Goal: Information Seeking & Learning: Learn about a topic

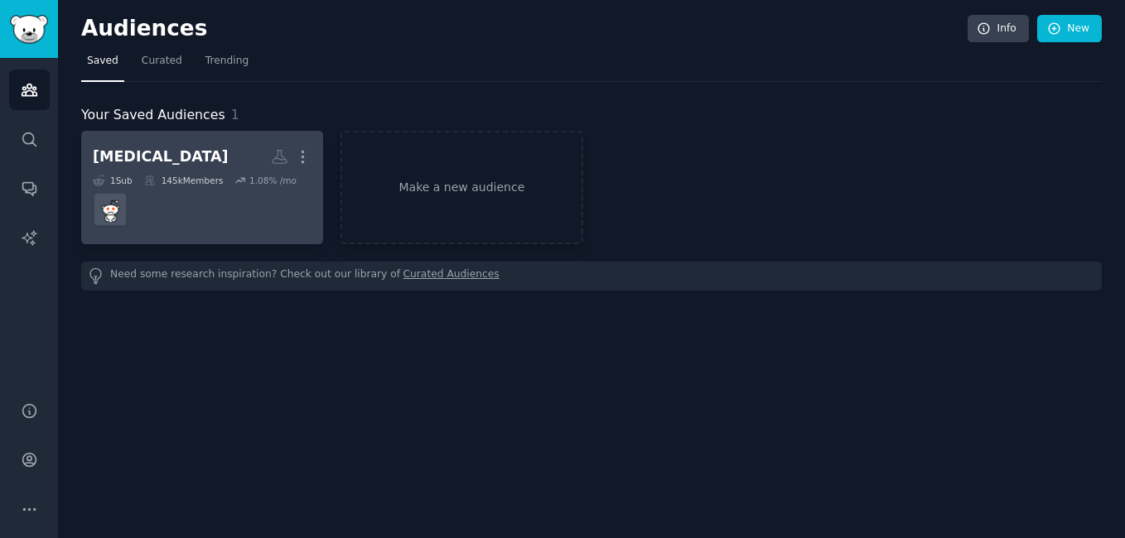
click at [180, 181] on div "145k Members" at bounding box center [184, 181] width 80 height 12
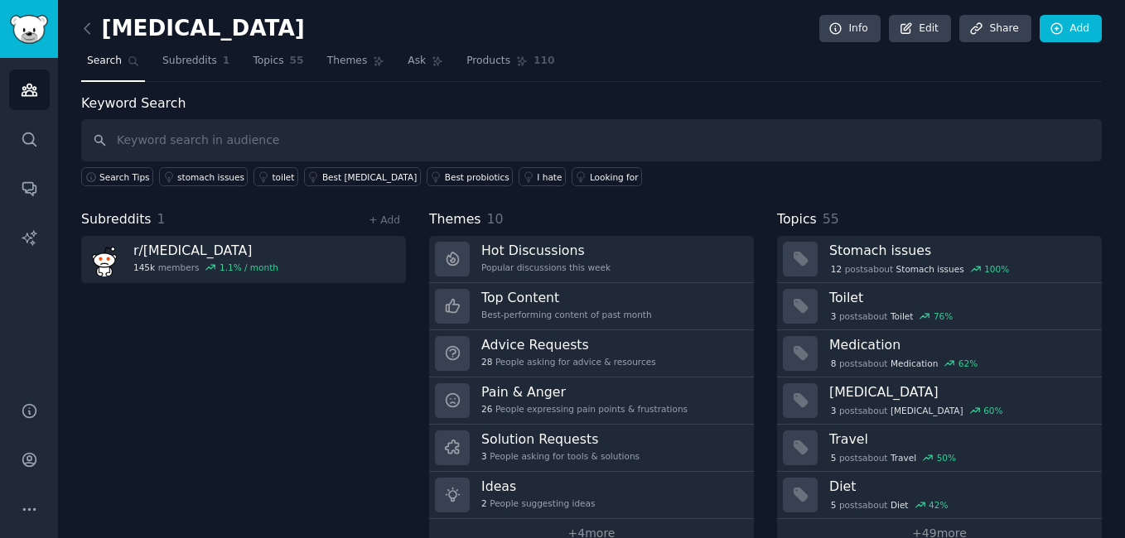
click at [916, 73] on nav "Search Subreddits 1 Topics 55 Themes Ask Products 110" at bounding box center [591, 65] width 1020 height 34
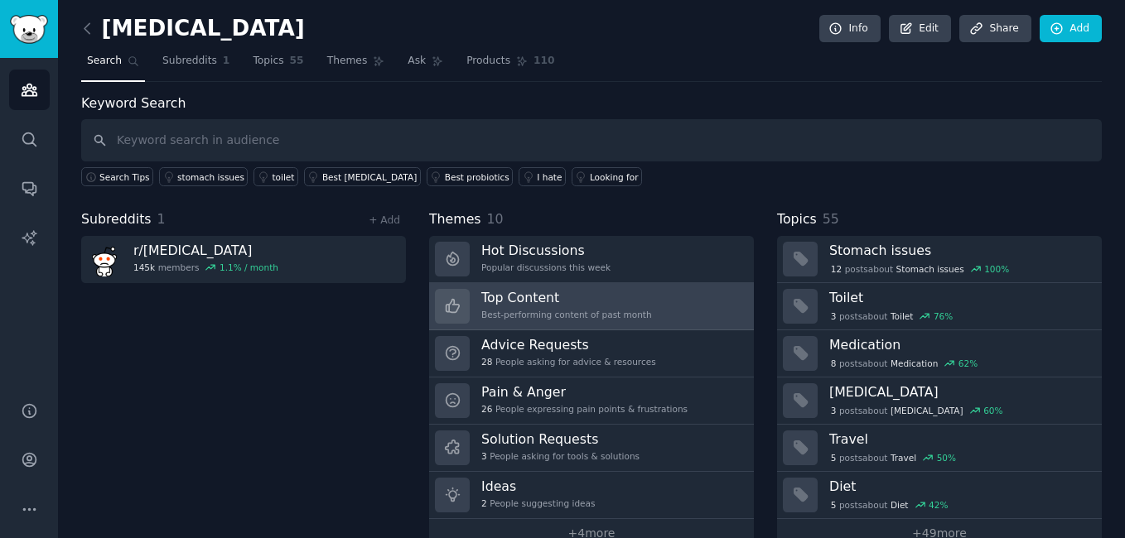
click at [588, 296] on h3 "Top Content" at bounding box center [566, 297] width 171 height 17
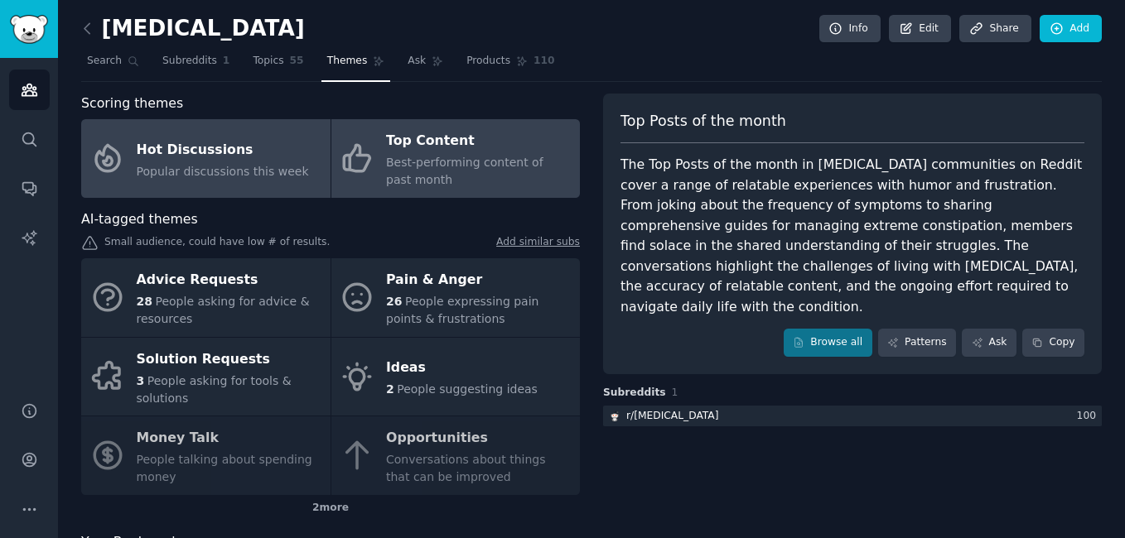
click at [278, 151] on div "Hot Discussions" at bounding box center [223, 150] width 172 height 27
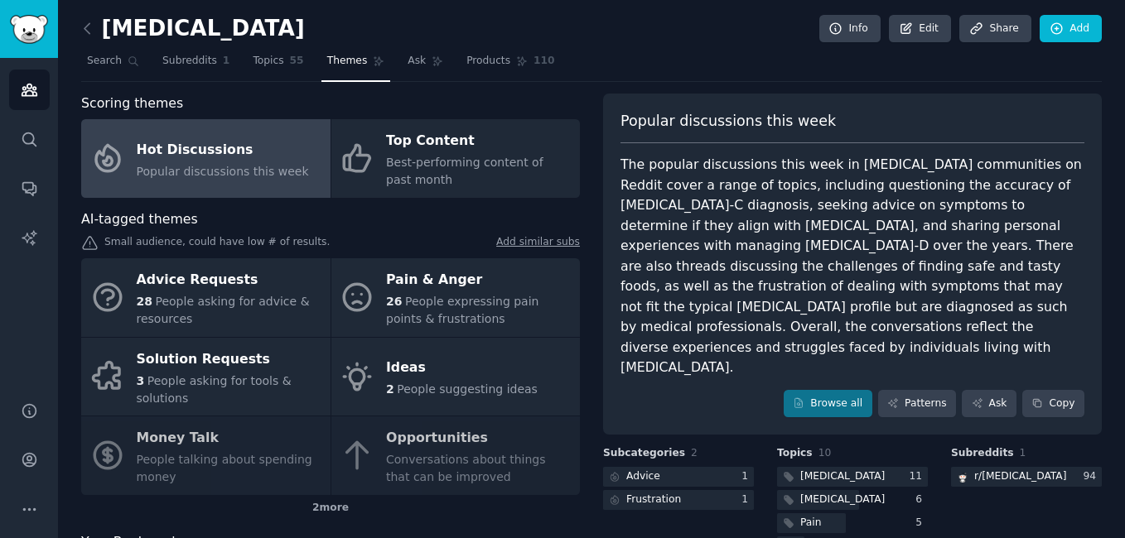
click at [712, 186] on div "The popular discussions this week in [MEDICAL_DATA] communities on Reddit cover…" at bounding box center [852, 267] width 464 height 224
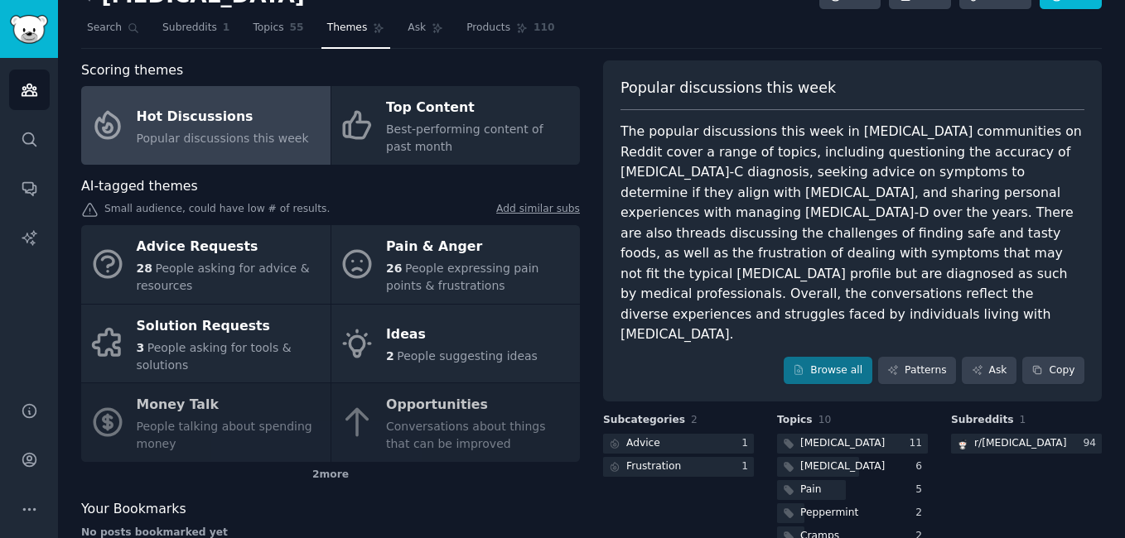
scroll to position [123, 0]
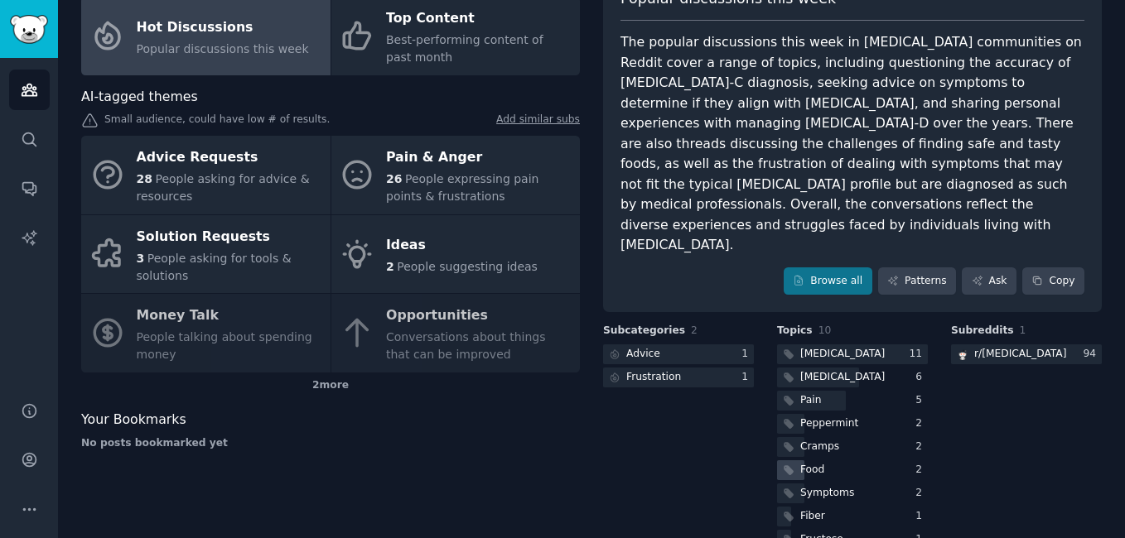
click at [792, 461] on div "Food" at bounding box center [802, 471] width 51 height 21
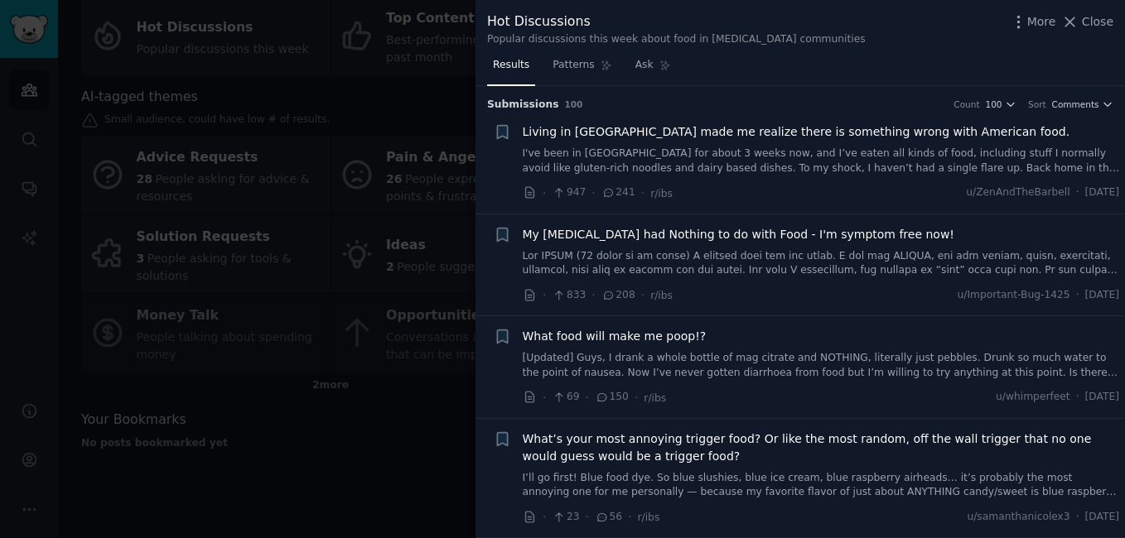
click at [812, 131] on span "Living in [GEOGRAPHIC_DATA] made me realize there is something wrong with Ameri…" at bounding box center [797, 131] width 548 height 17
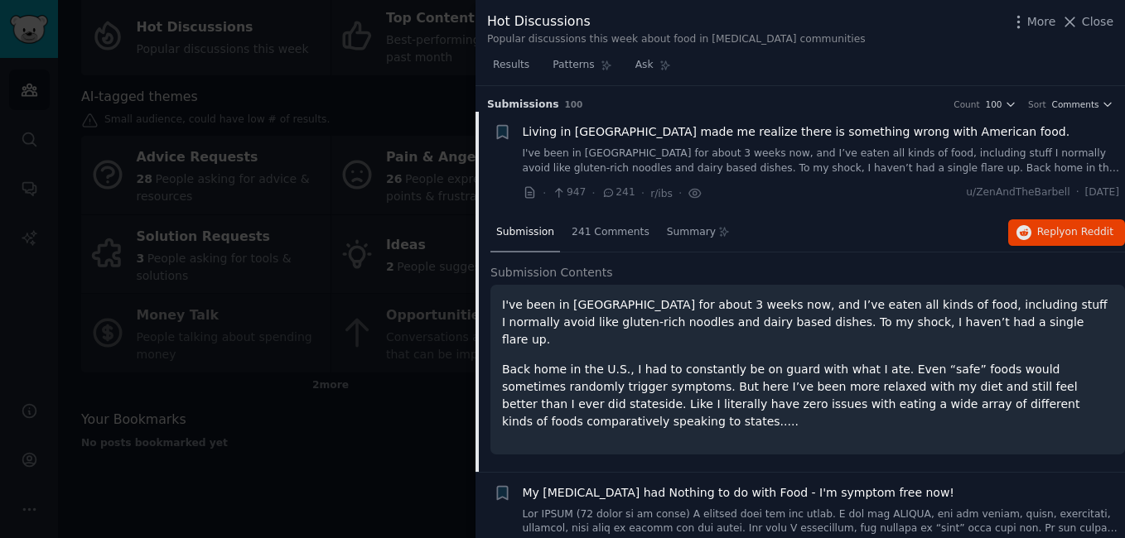
scroll to position [27, 0]
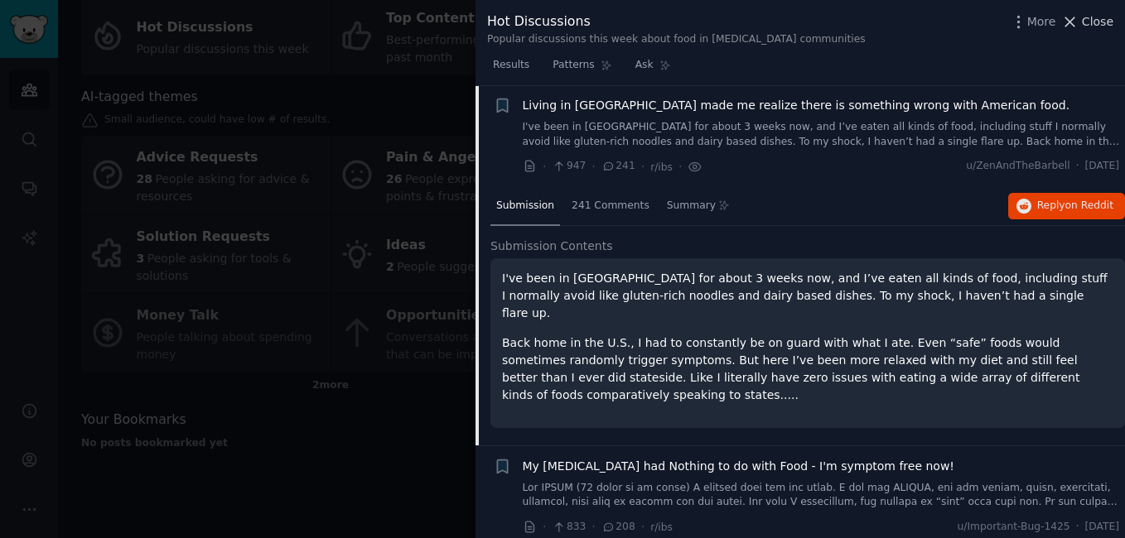
click at [1075, 23] on icon at bounding box center [1070, 21] width 9 height 9
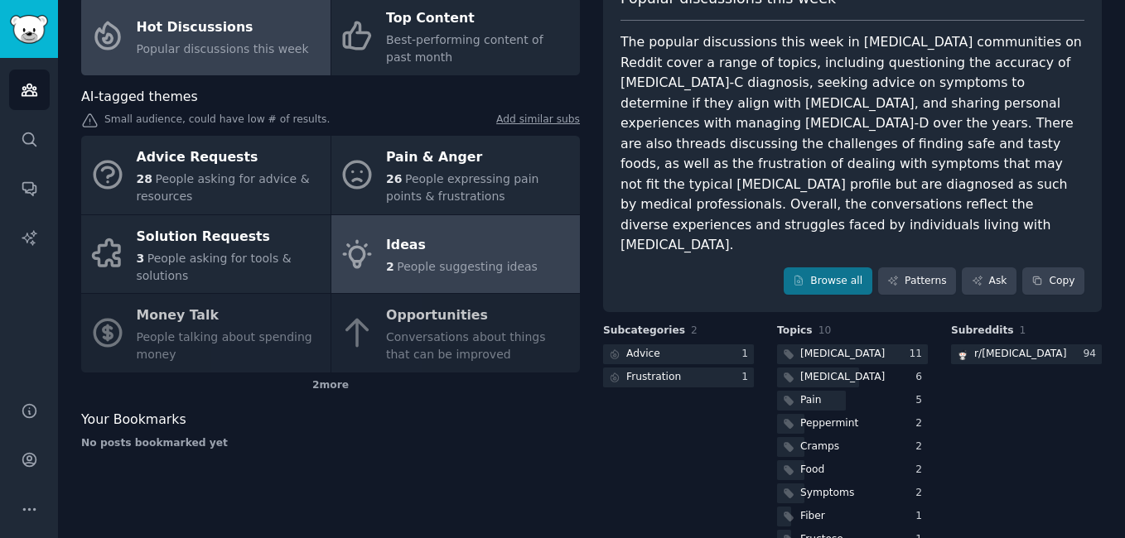
click at [357, 253] on icon at bounding box center [357, 254] width 35 height 35
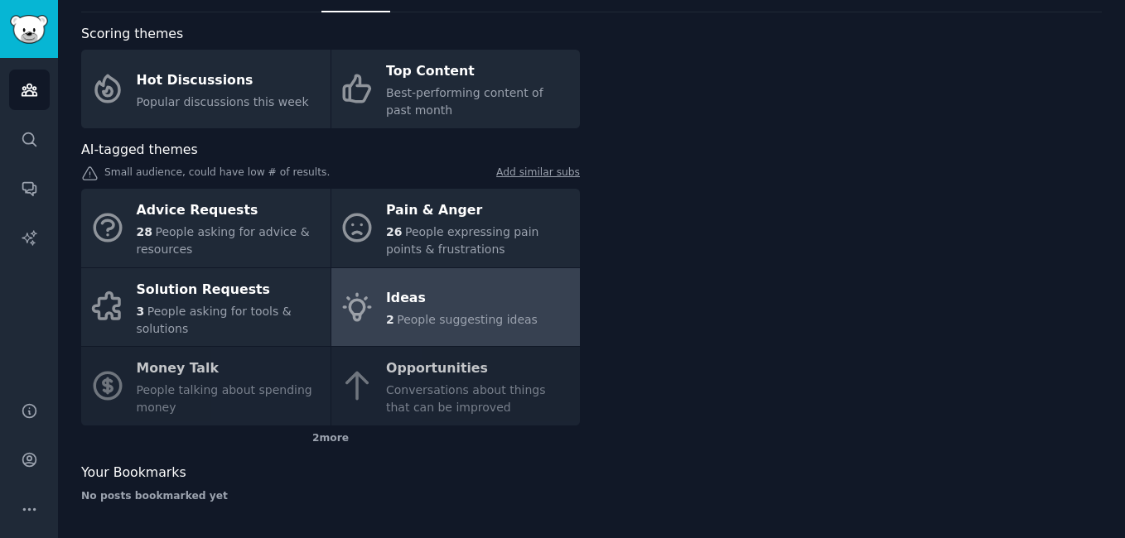
scroll to position [70, 0]
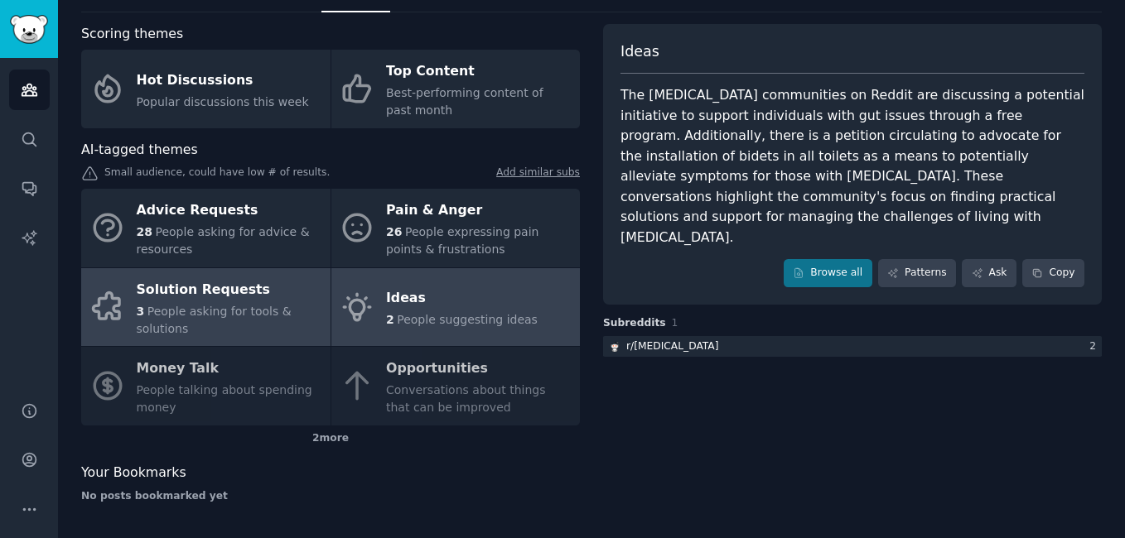
click at [258, 295] on div "Solution Requests" at bounding box center [230, 290] width 186 height 27
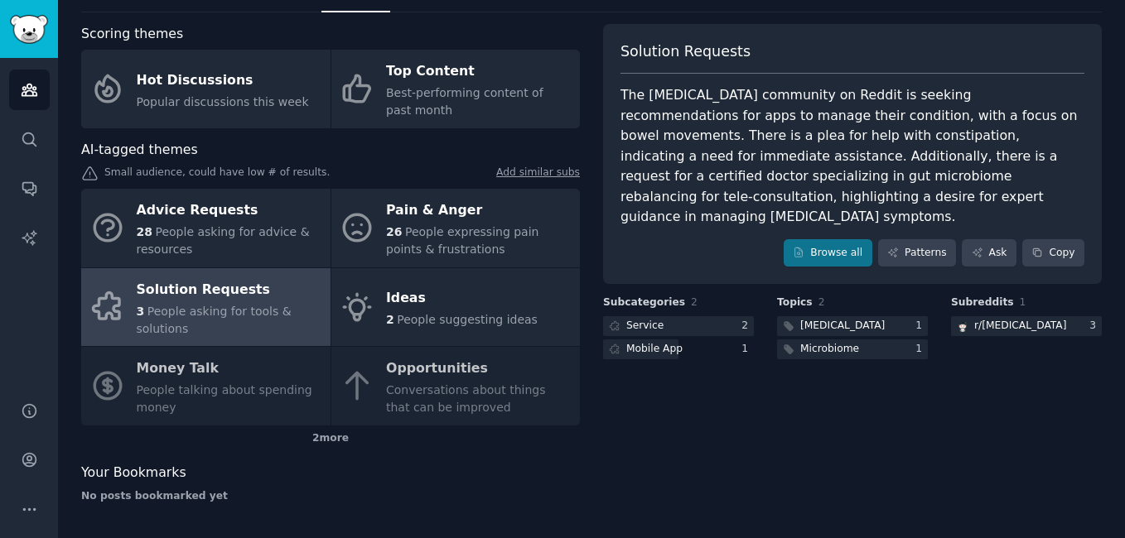
click at [466, 388] on div "Advice Requests 28 People asking for advice & resources Pain & Anger 26 People …" at bounding box center [330, 307] width 499 height 237
click at [738, 385] on div "Solution Requests The [MEDICAL_DATA] community on Reddit is seeking recommendat…" at bounding box center [852, 270] width 499 height 492
click at [813, 342] on div "Microbiome" at bounding box center [829, 349] width 59 height 15
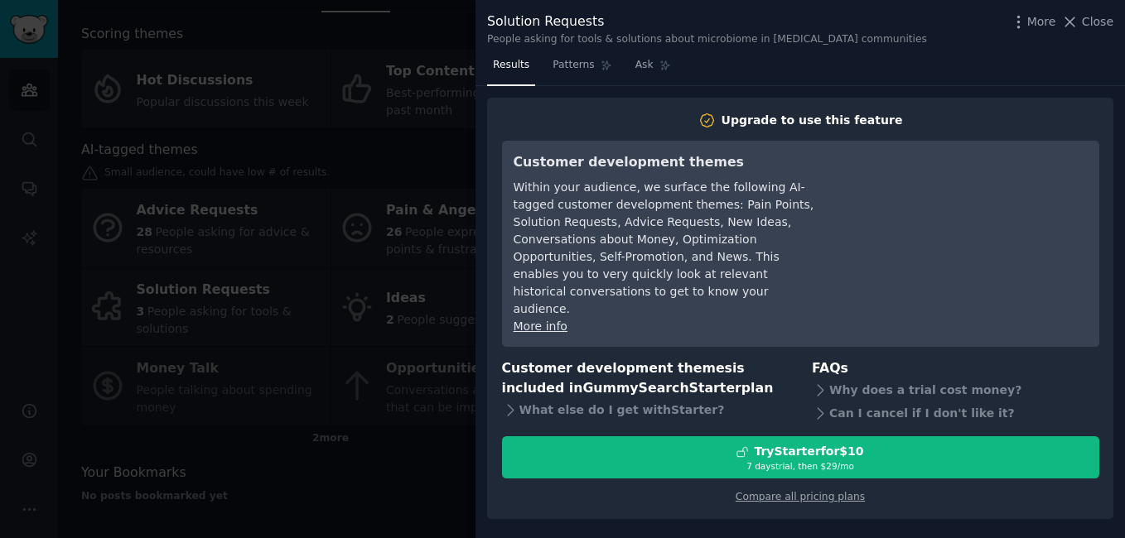
click at [562, 50] on div "Solution Requests People asking for tools & solutions about microbiome in [MEDI…" at bounding box center [799, 26] width 649 height 52
click at [562, 55] on link "Patterns" at bounding box center [582, 69] width 70 height 34
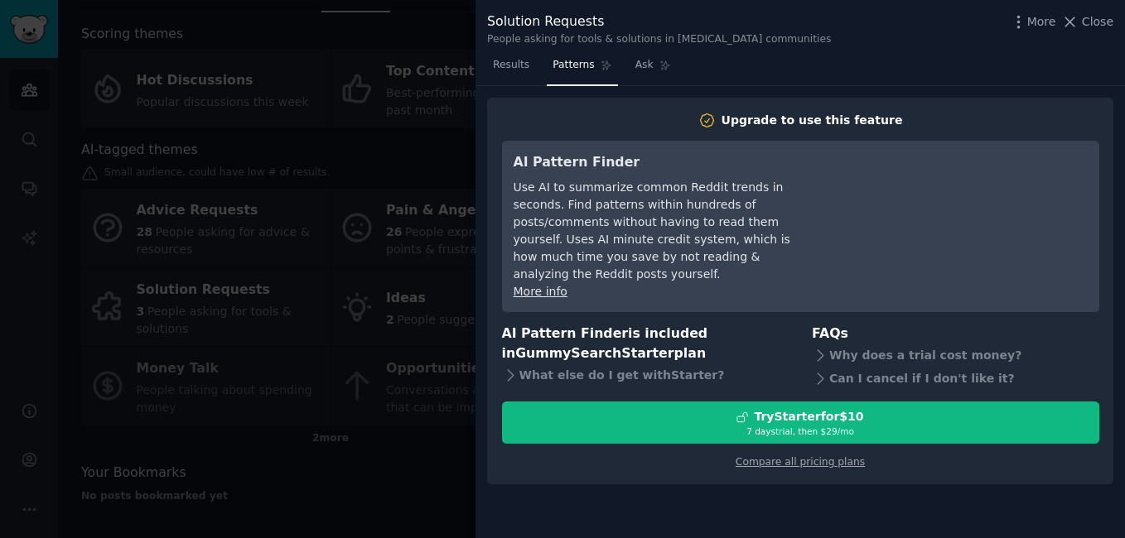
click at [392, 104] on div at bounding box center [562, 269] width 1125 height 538
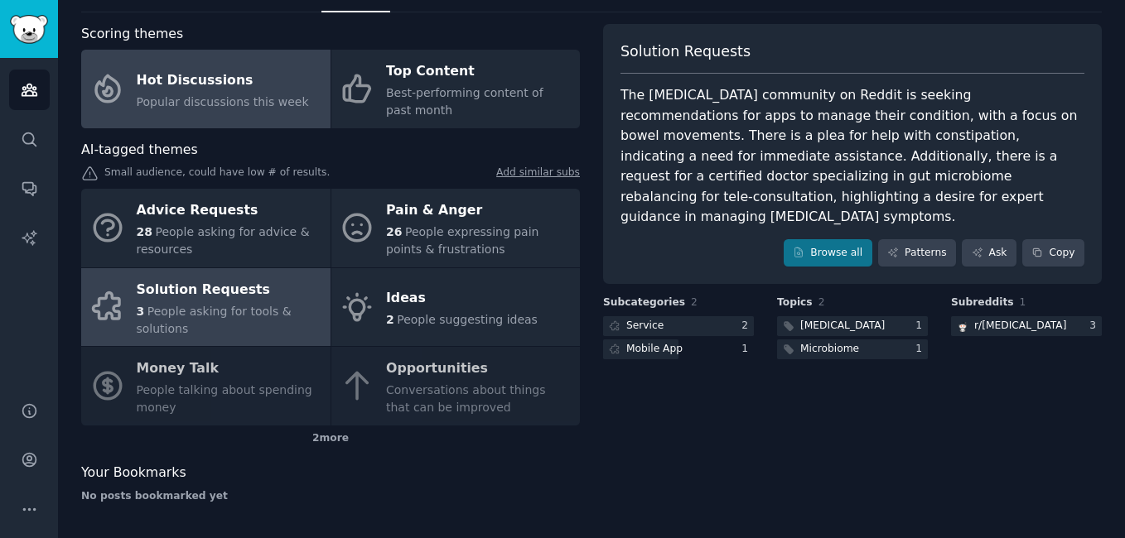
click at [171, 87] on div "Hot Discussions" at bounding box center [223, 80] width 172 height 27
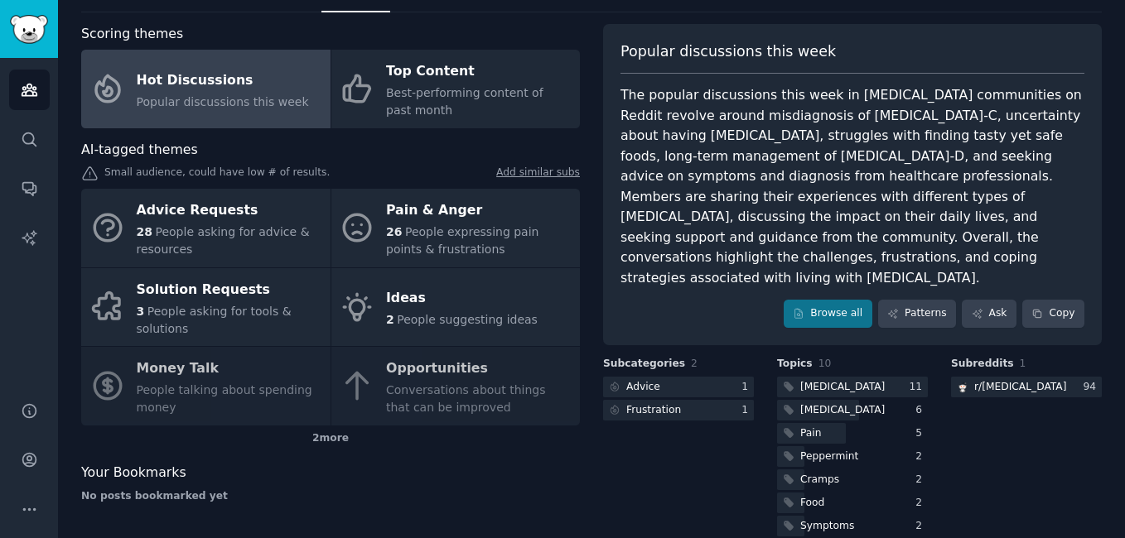
click at [706, 462] on div "Subcategories 2 Advice 1 Frustration 1" at bounding box center [678, 483] width 151 height 253
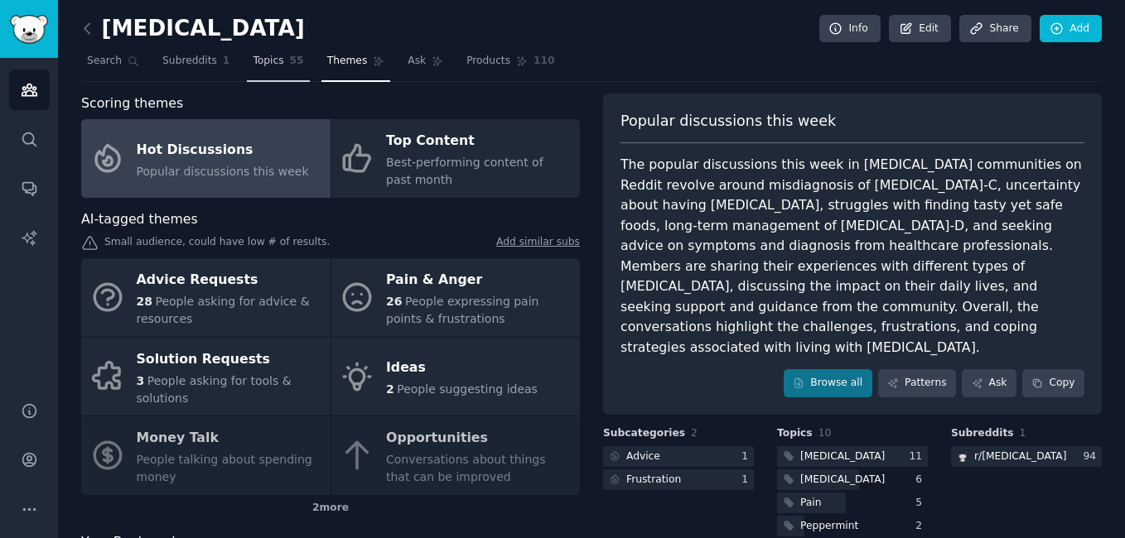
click at [265, 60] on span "Topics" at bounding box center [268, 61] width 31 height 15
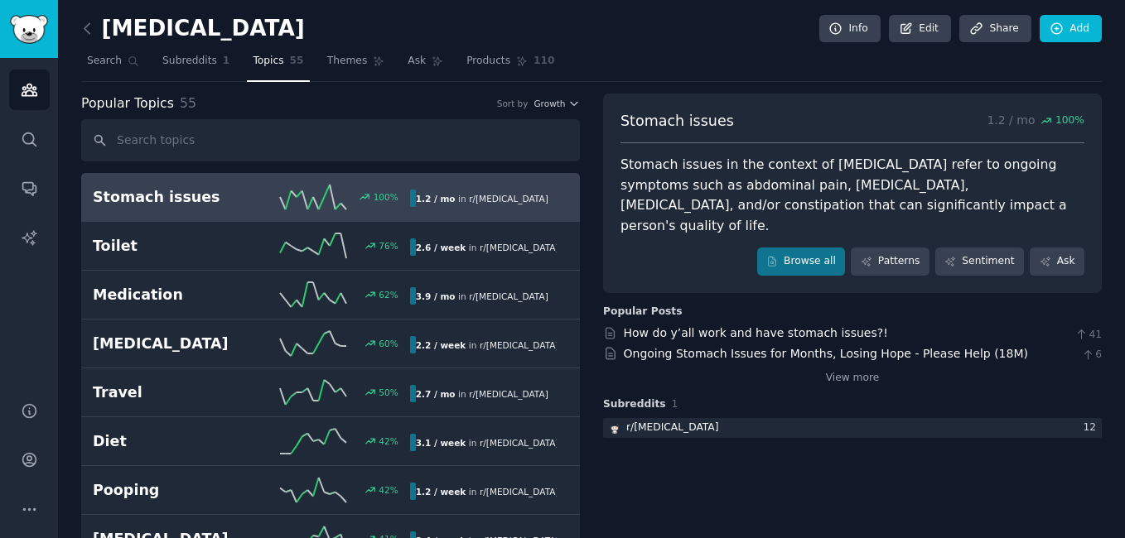
click at [647, 34] on div "[MEDICAL_DATA] Info Edit Share Add" at bounding box center [591, 32] width 1020 height 34
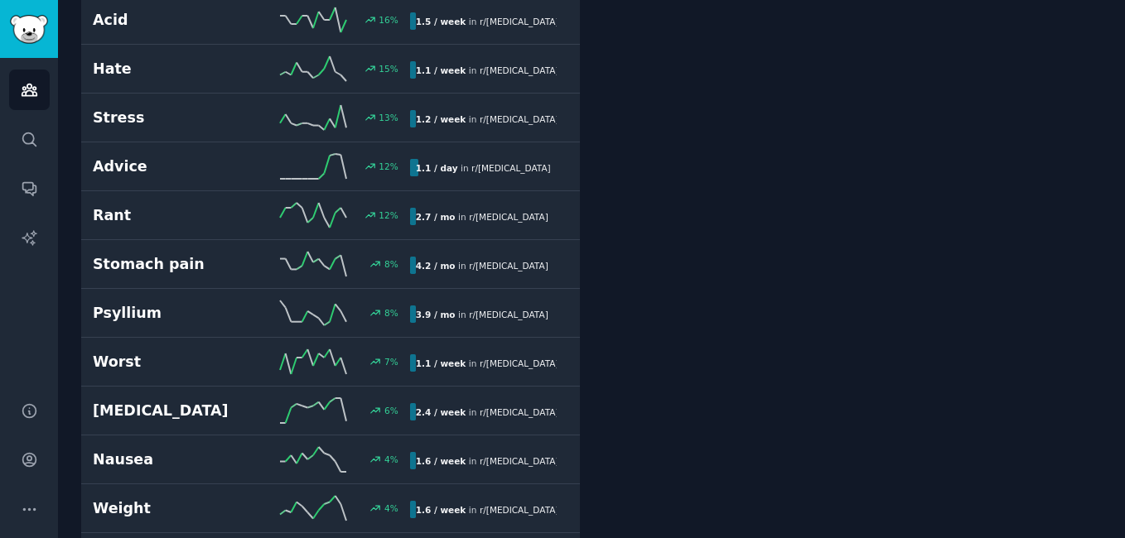
scroll to position [1093, 0]
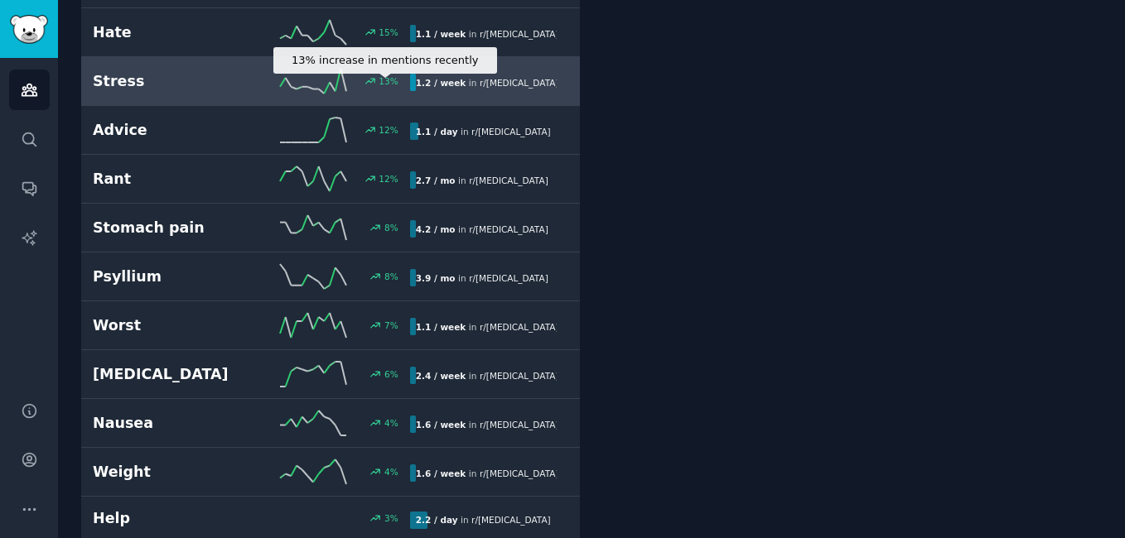
click at [356, 83] on div "13 %" at bounding box center [375, 81] width 46 height 12
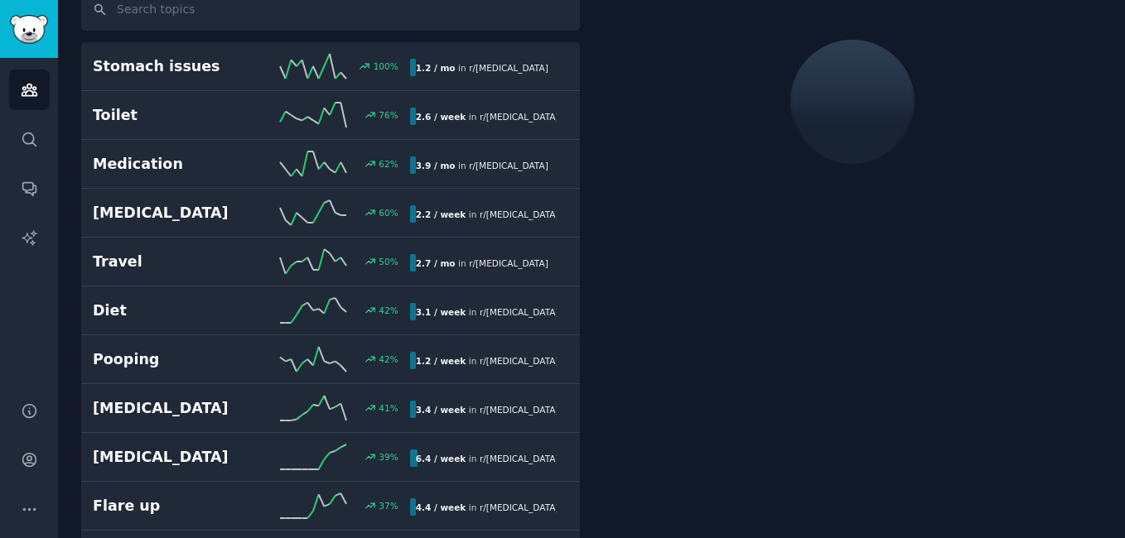
scroll to position [94, 0]
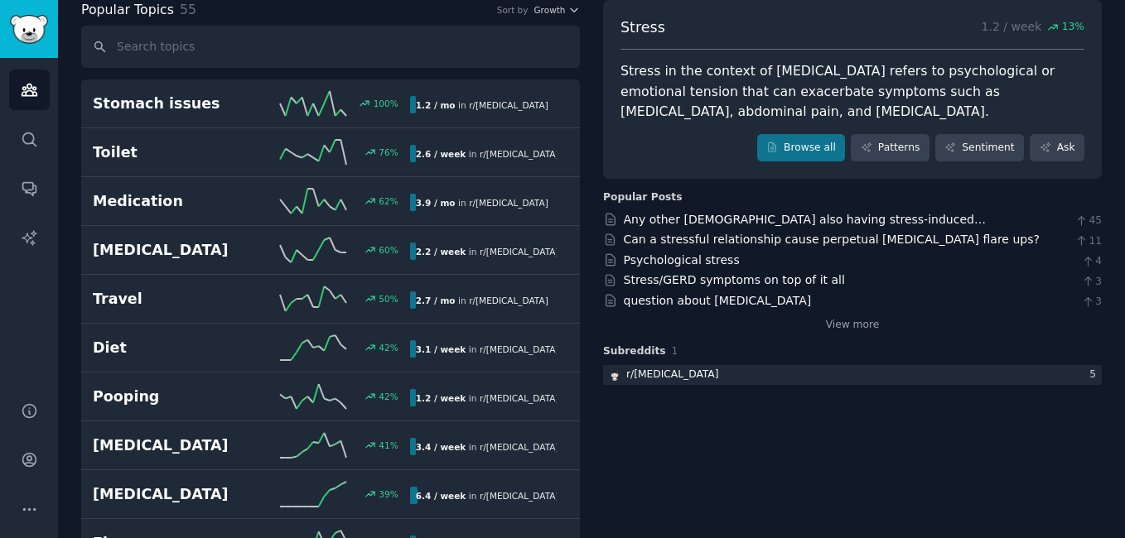
click at [847, 313] on div "Stress 1.2 / week 13 % Stress in the context of [MEDICAL_DATA] refers to psycho…" at bounding box center [852, 262] width 499 height 142
click at [842, 318] on link "View more" at bounding box center [853, 325] width 54 height 15
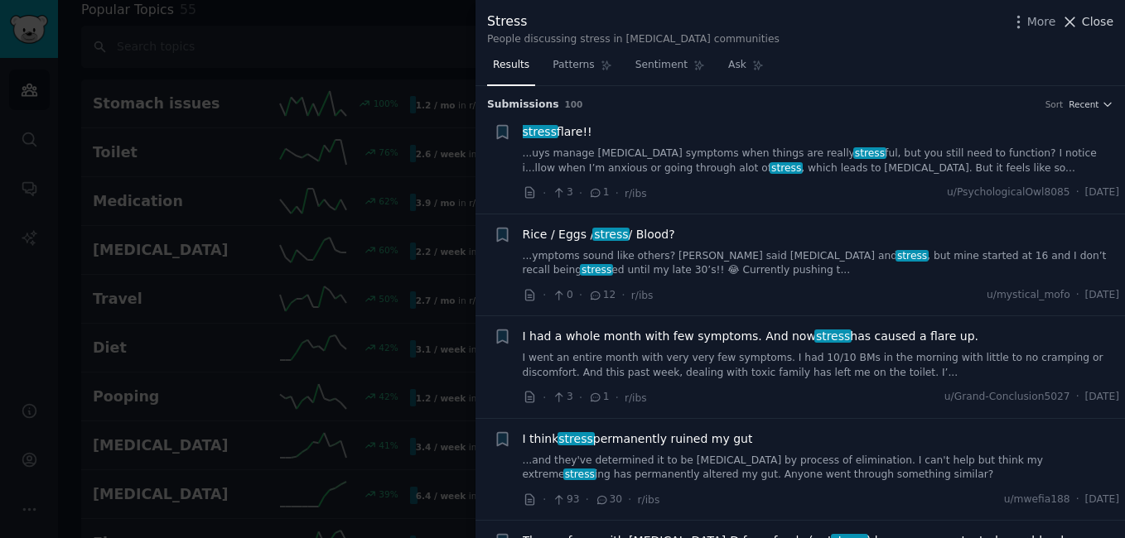
click at [1078, 17] on icon at bounding box center [1069, 21] width 17 height 17
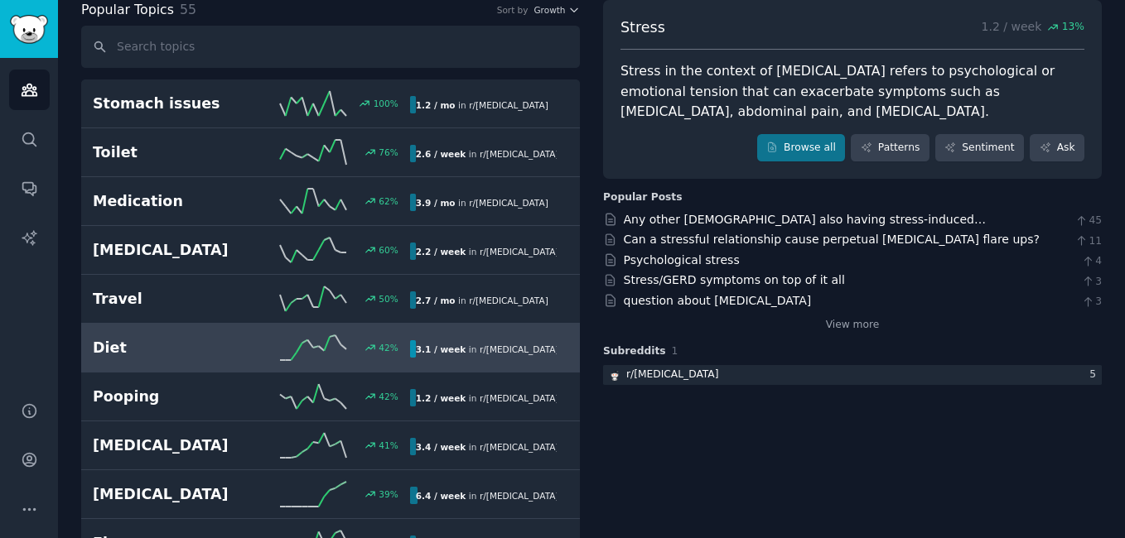
click at [275, 355] on div "42 %" at bounding box center [330, 347] width 158 height 25
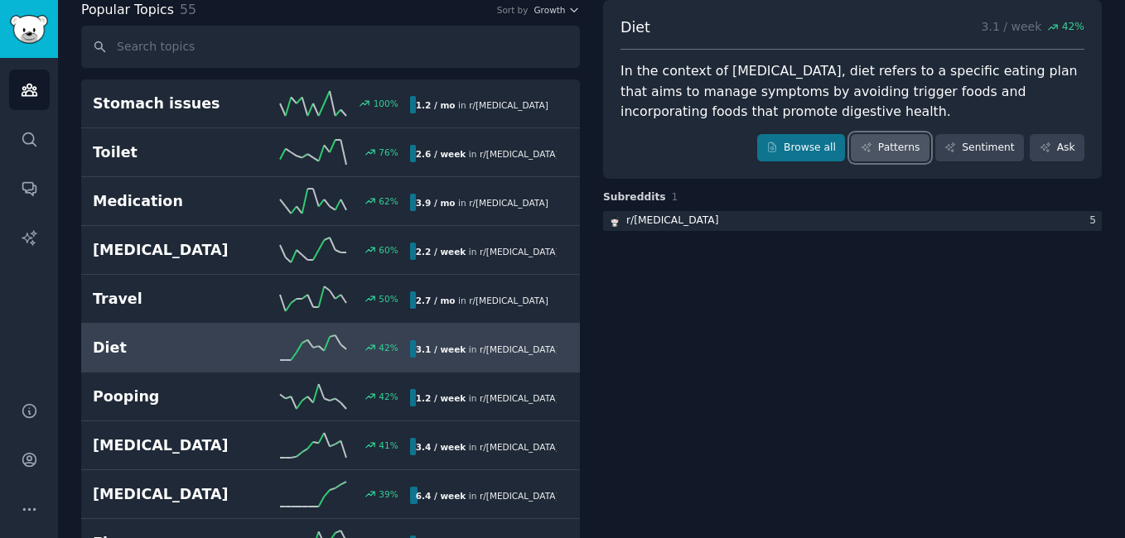
click at [892, 152] on link "Patterns" at bounding box center [890, 148] width 78 height 28
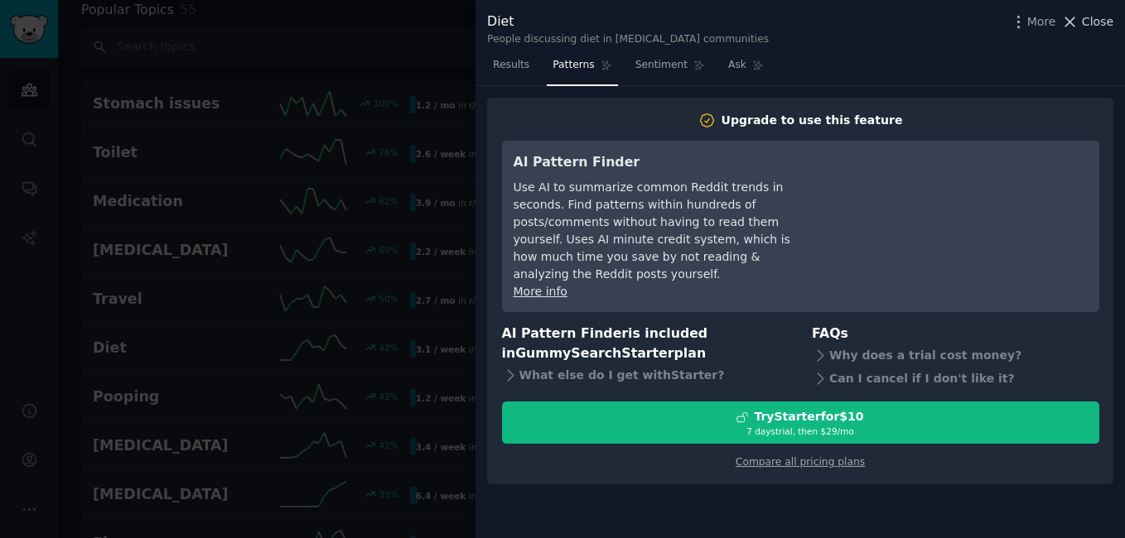
click at [1100, 21] on span "Close" at bounding box center [1097, 21] width 31 height 17
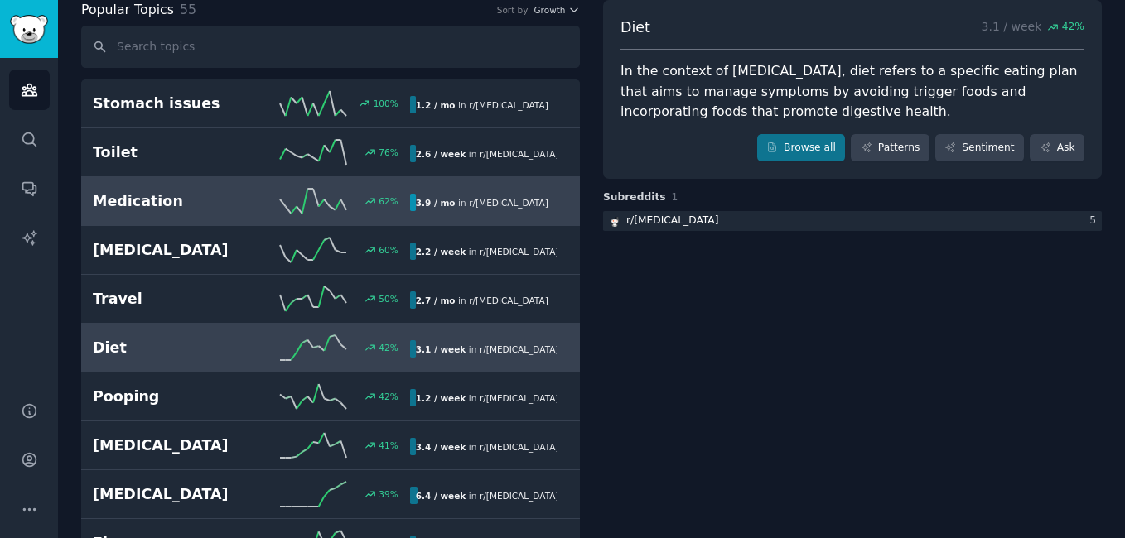
click at [162, 215] on link "Medication 62 % 3.9 / mo in r/ [MEDICAL_DATA]" at bounding box center [330, 201] width 499 height 49
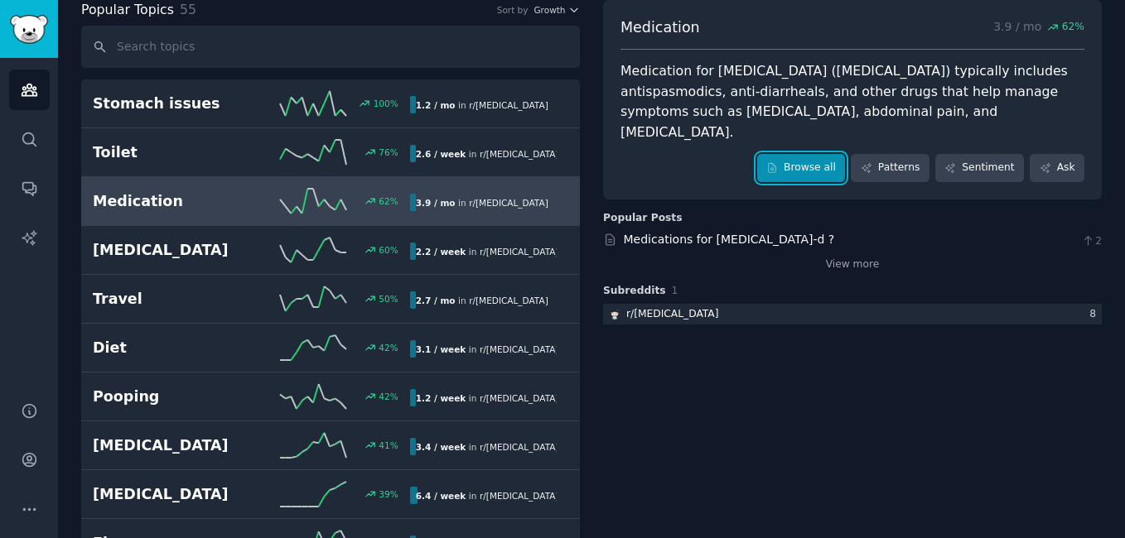
click at [796, 154] on link "Browse all" at bounding box center [801, 168] width 89 height 28
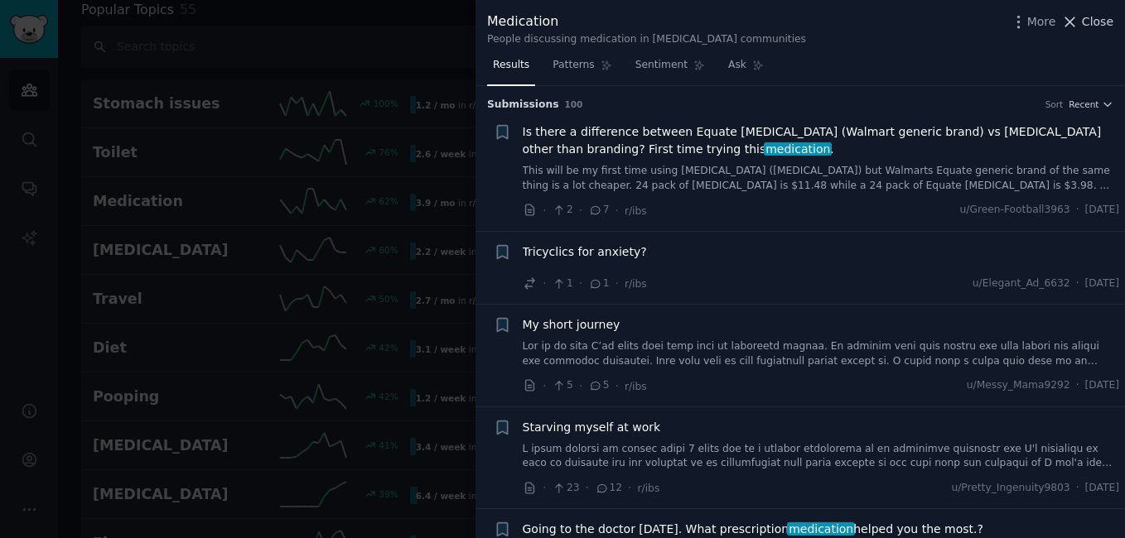
click at [1090, 25] on span "Close" at bounding box center [1097, 21] width 31 height 17
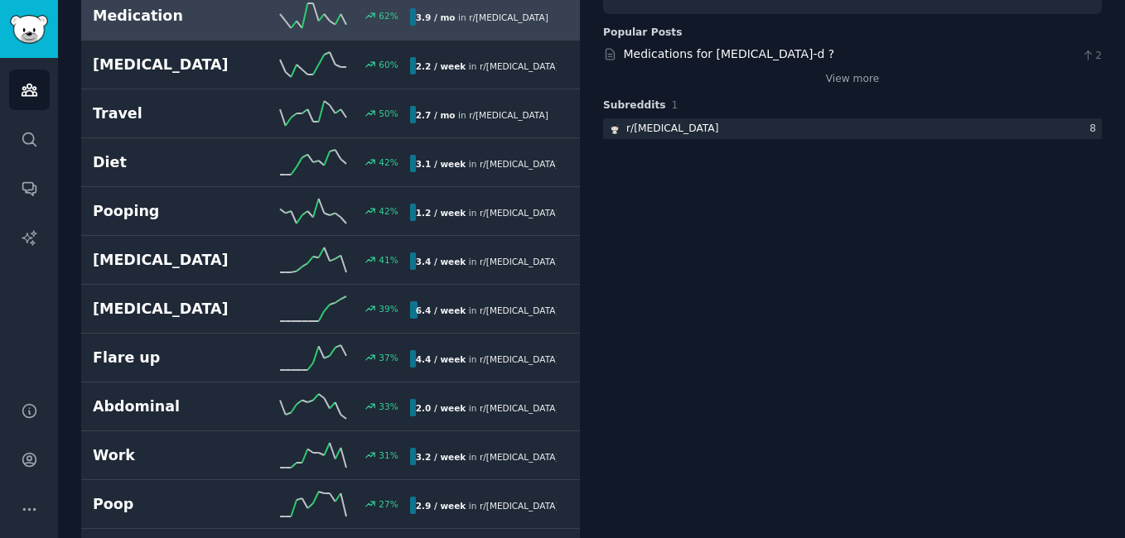
scroll to position [234, 0]
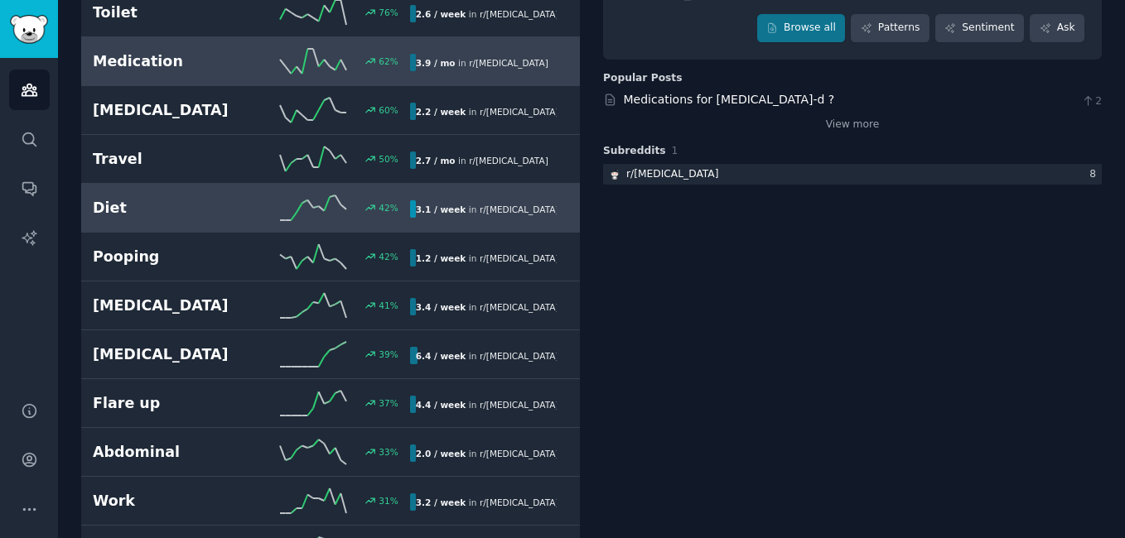
click at [504, 186] on link "Diet 42 % 3.1 / week in r/ [MEDICAL_DATA]" at bounding box center [330, 208] width 499 height 49
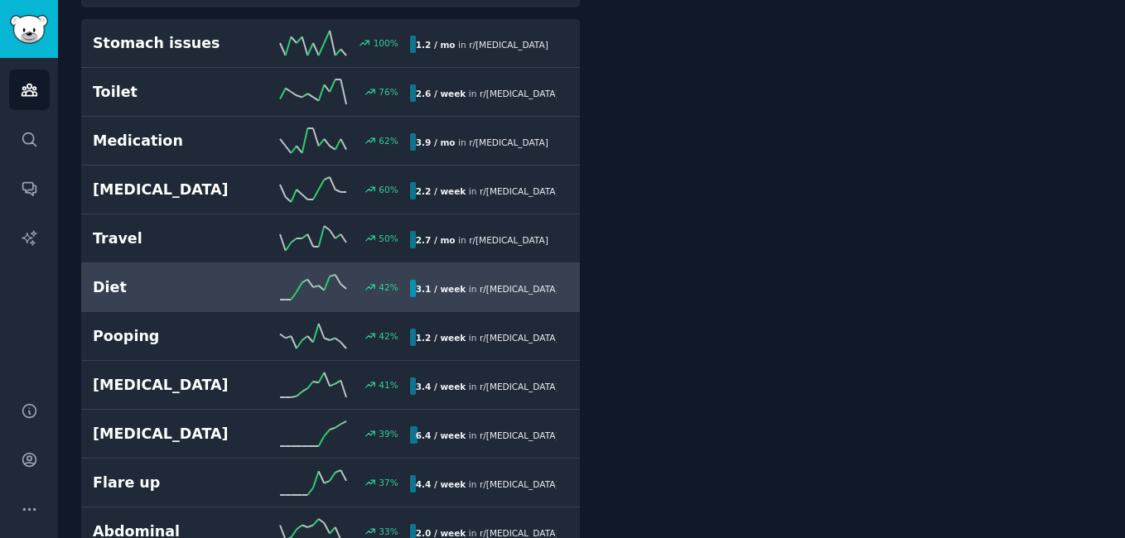
scroll to position [94, 0]
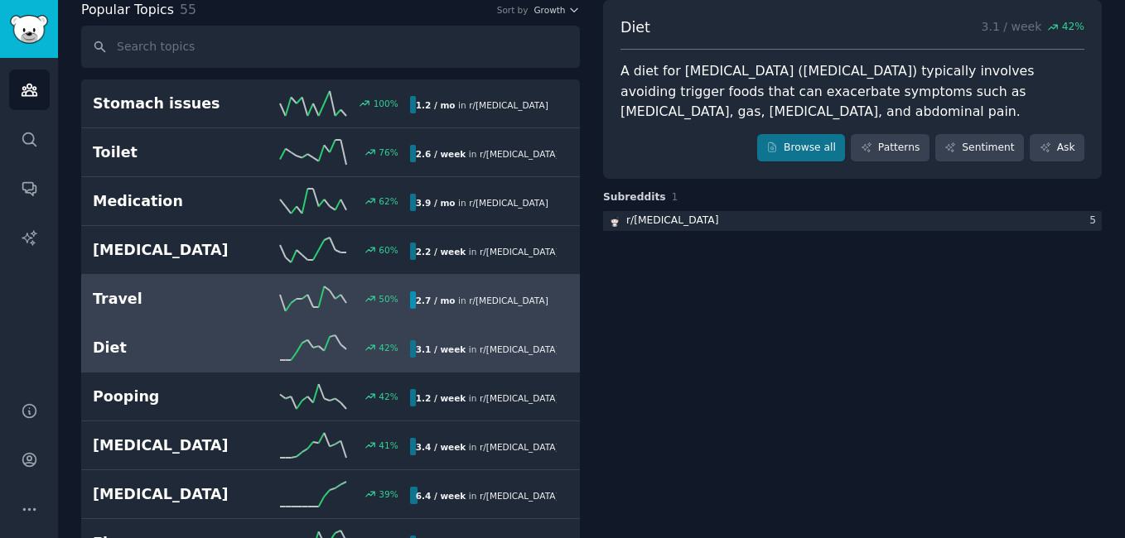
click at [435, 284] on link "Travel 50 % 2.7 / mo in r/ [MEDICAL_DATA]" at bounding box center [330, 299] width 499 height 49
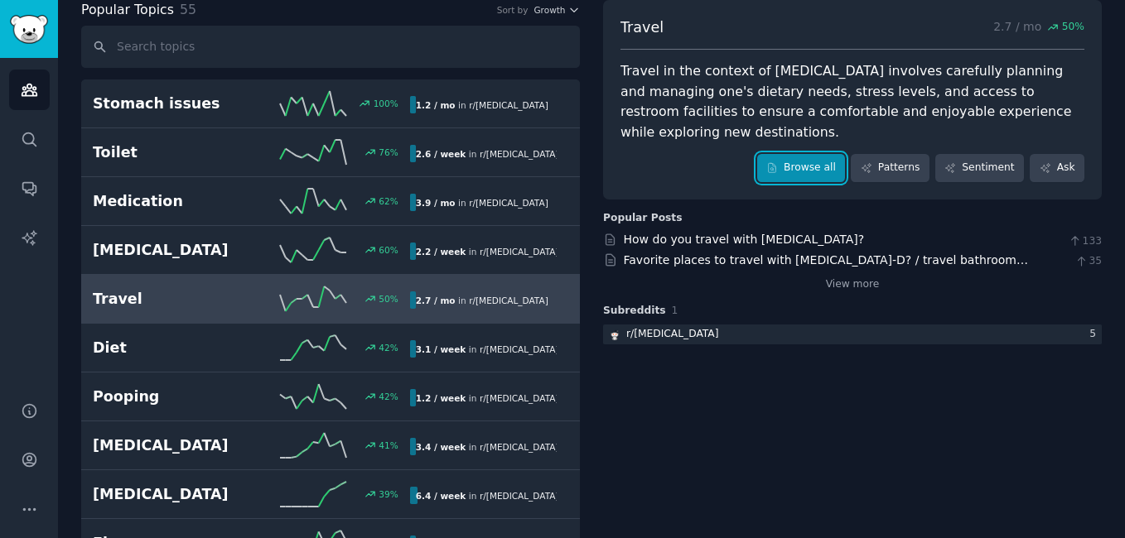
click at [833, 154] on link "Browse all" at bounding box center [801, 168] width 89 height 28
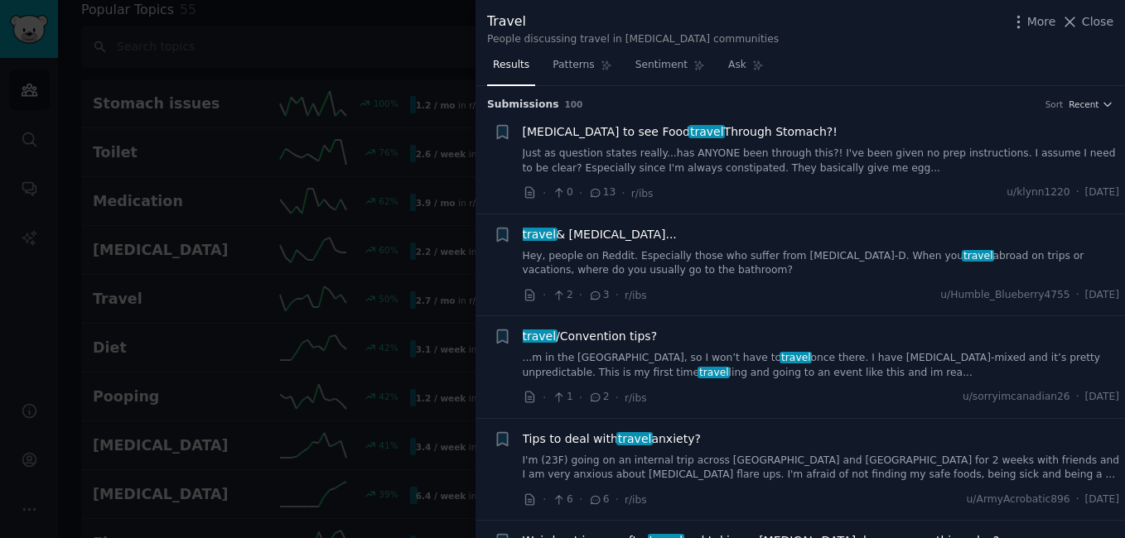
click at [789, 174] on link "Just as question states really...has ANYONE been through this?! I've been given…" at bounding box center [821, 161] width 597 height 29
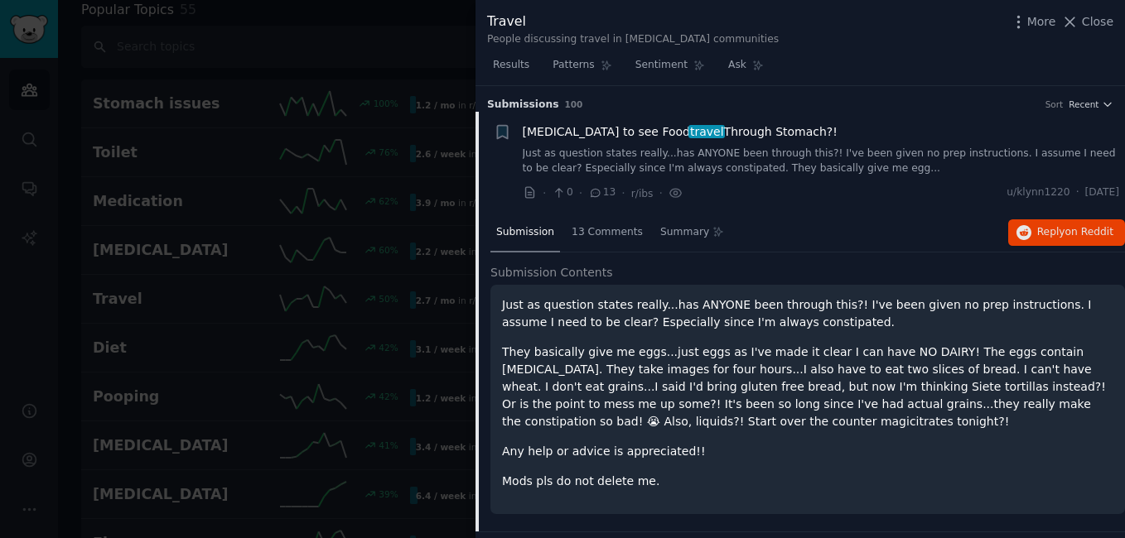
scroll to position [27, 0]
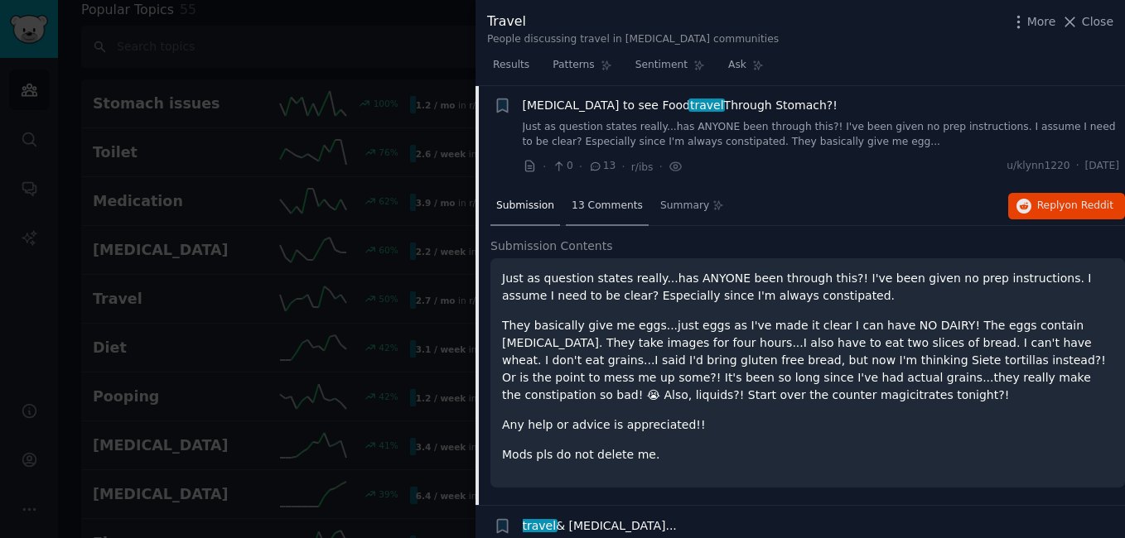
click at [599, 206] on span "13 Comments" at bounding box center [607, 206] width 71 height 15
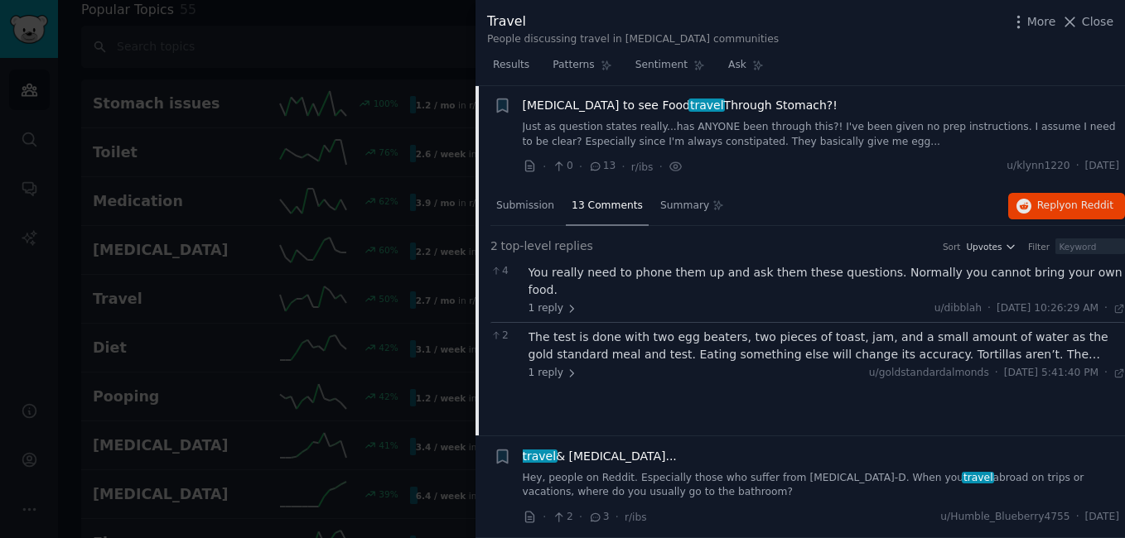
scroll to position [422, 0]
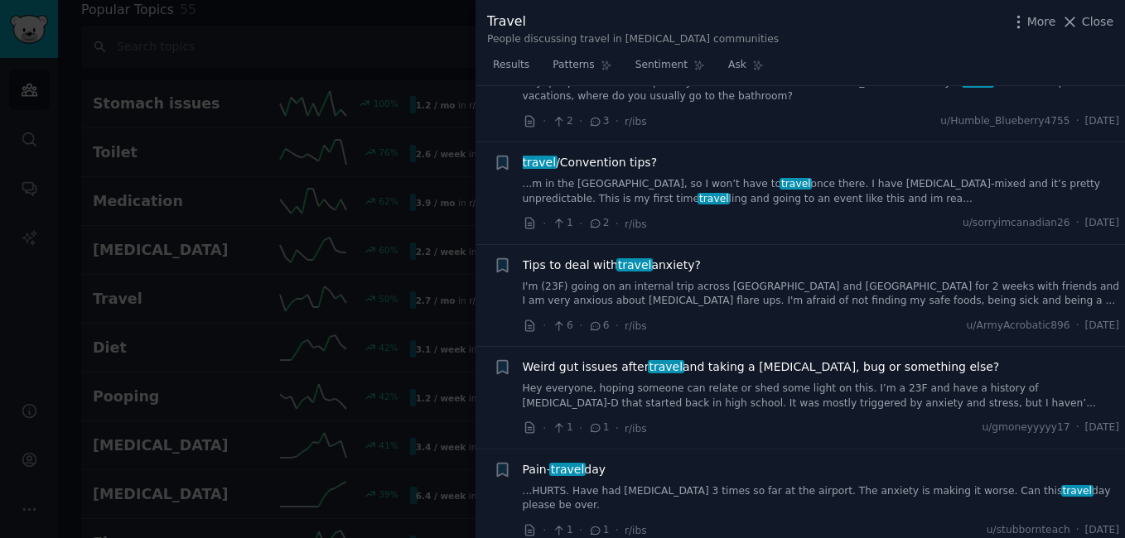
click at [313, 91] on div at bounding box center [562, 269] width 1125 height 538
